Goal: Transaction & Acquisition: Purchase product/service

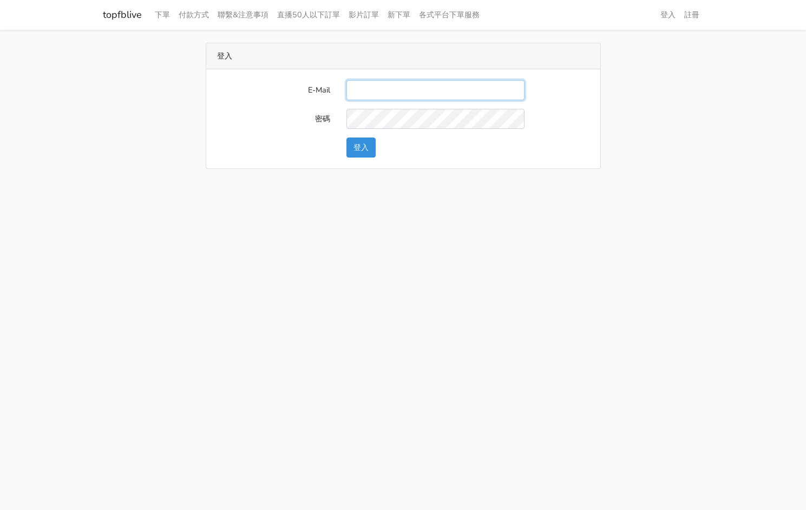
click at [426, 96] on input "E-Mail" at bounding box center [435, 90] width 178 height 20
type input "[EMAIL_ADDRESS][DOMAIN_NAME]"
click at [344, 146] on div "登入" at bounding box center [467, 147] width 259 height 20
click at [352, 147] on button "登入" at bounding box center [360, 147] width 29 height 20
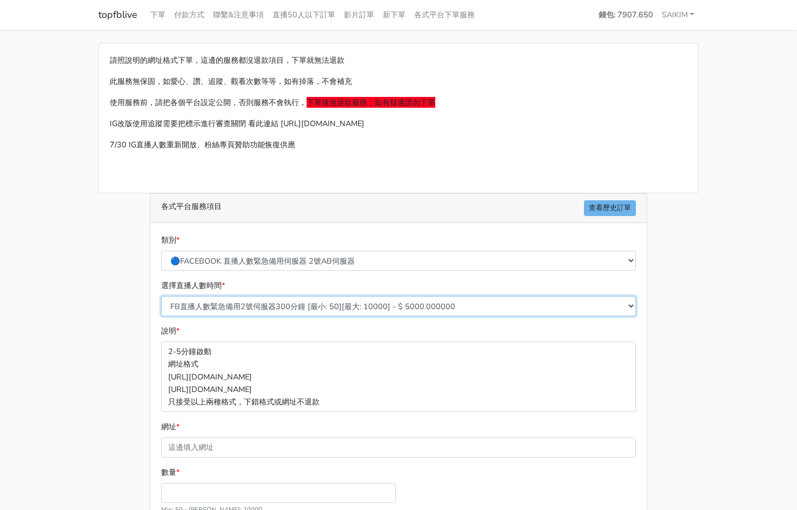
click at [307, 299] on select "FB直播人數緊急備用2號伺服器300分鐘 [最小: 50][最大: 10000] - $ 5000.000000 FB直播人數緊急備用2號伺服器60分鐘 [最…" at bounding box center [398, 306] width 475 height 20
select select "575"
click at [161, 296] on select "FB直播人數緊急備用2號伺服器300分鐘 [最小: 50][最大: 10000] - $ 5000.000000 FB直播人數緊急備用2號伺服器60分鐘 [最…" at bounding box center [398, 306] width 475 height 20
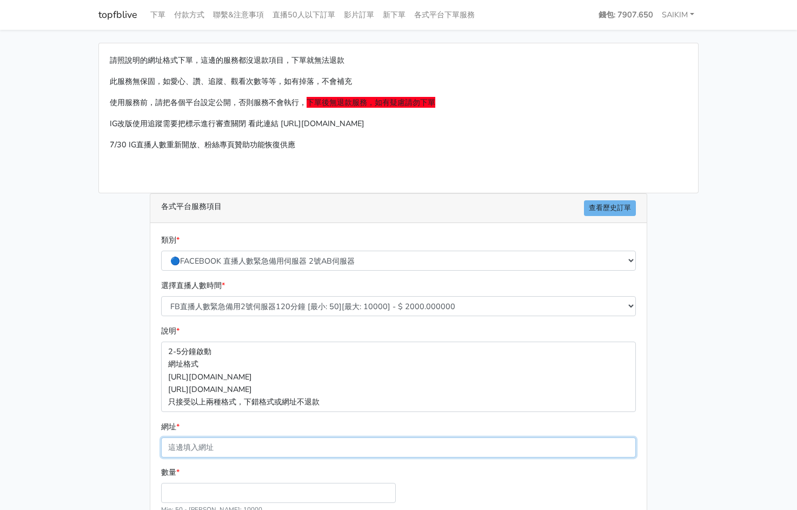
click at [226, 443] on input "網址 *" at bounding box center [398, 447] width 475 height 20
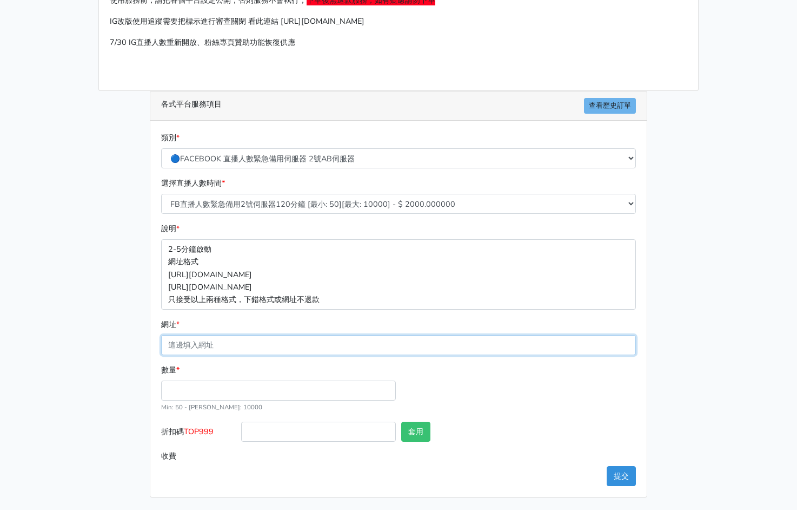
scroll to position [103, 0]
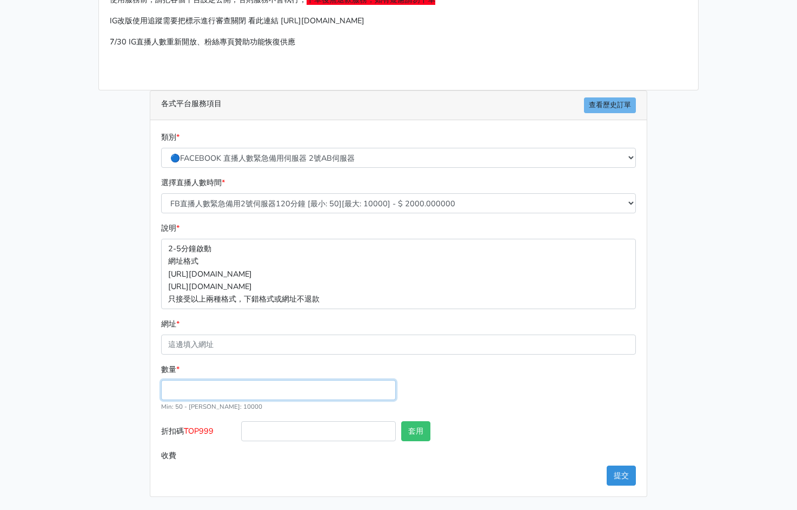
click at [211, 382] on input "數量 *" at bounding box center [278, 390] width 235 height 20
type input "300"
type input "600.000"
click at [212, 430] on span "TOP999" at bounding box center [199, 430] width 30 height 11
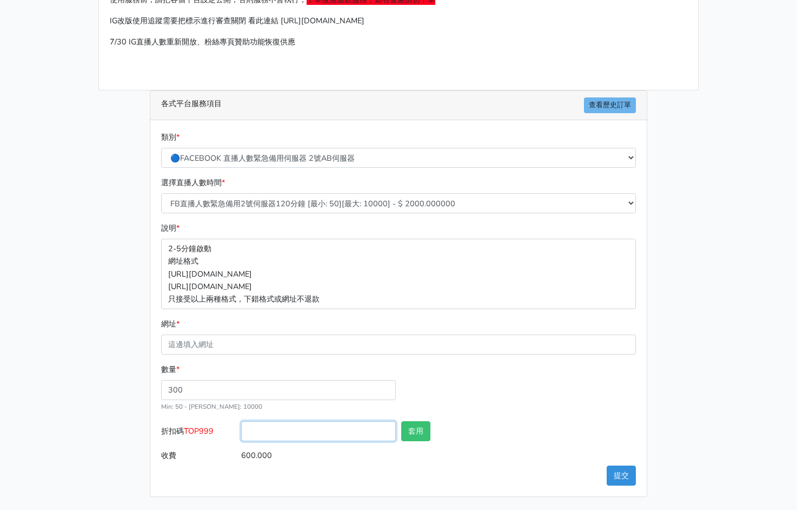
click at [241, 430] on input "折扣碼 TOP999" at bounding box center [318, 431] width 155 height 20
click at [212, 430] on span "TOP999" at bounding box center [199, 430] width 30 height 11
click at [241, 430] on input "折扣碼 TOP999" at bounding box center [318, 431] width 155 height 20
copy span "TOP999"
click at [313, 425] on input "折扣碼 TOP999" at bounding box center [318, 431] width 155 height 20
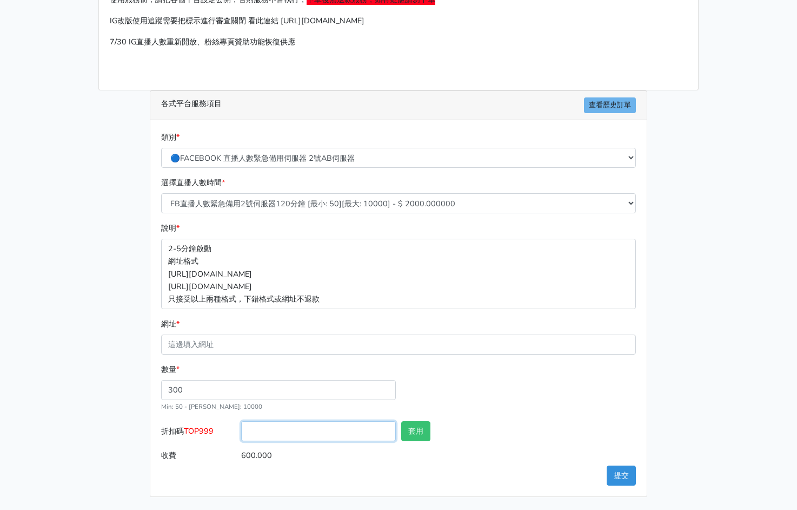
paste input "TOP999"
type input "TOP456"
drag, startPoint x: 425, startPoint y: 431, endPoint x: 419, endPoint y: 433, distance: 5.8
click at [423, 432] on button "套用" at bounding box center [415, 431] width 29 height 20
click at [417, 433] on button "套用" at bounding box center [415, 431] width 29 height 20
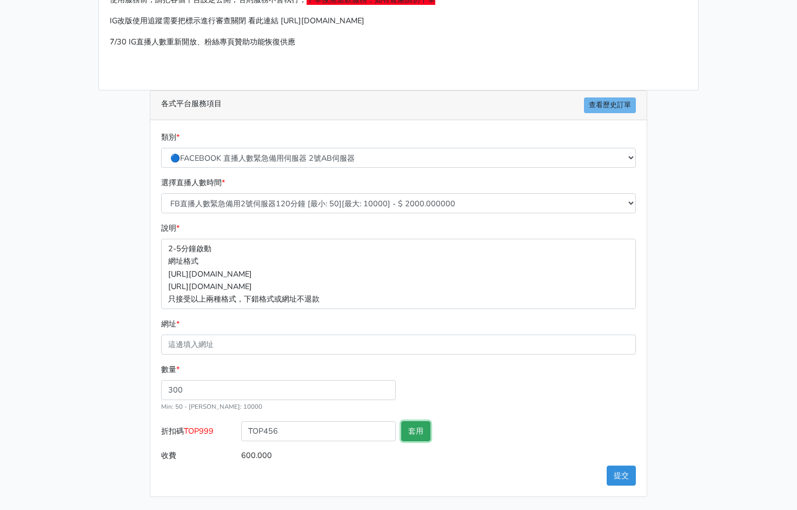
type input "套用成功"
type input "576.000"
click at [274, 348] on input "網址 *" at bounding box center [398, 344] width 475 height 20
paste input "[URL][DOMAIN_NAME]"
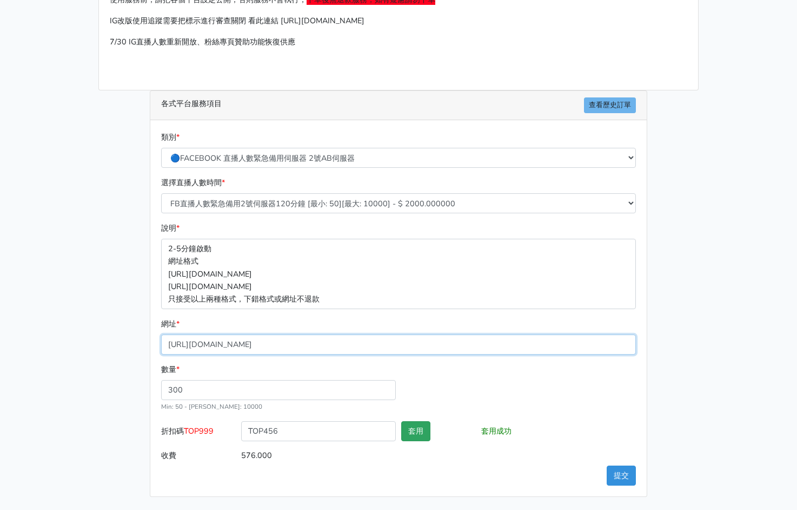
type input "[URL][DOMAIN_NAME]"
click at [421, 427] on button "套用" at bounding box center [415, 431] width 29 height 20
click at [425, 433] on button "套用" at bounding box center [415, 431] width 29 height 20
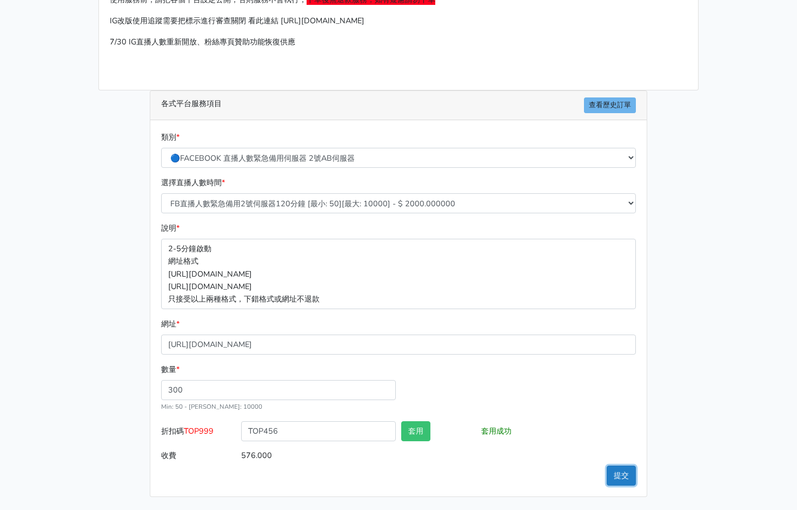
click at [626, 474] on button "提交" at bounding box center [621, 475] width 29 height 20
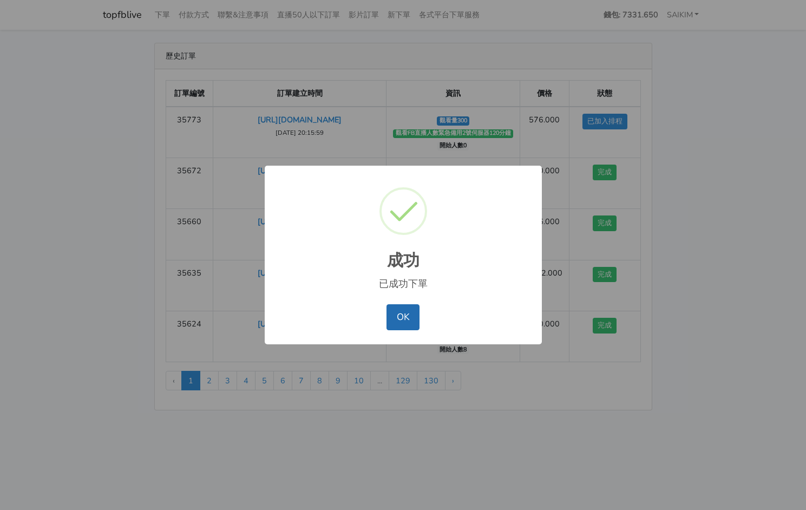
click at [405, 325] on button "OK" at bounding box center [402, 317] width 33 height 26
